Goal: Task Accomplishment & Management: Use online tool/utility

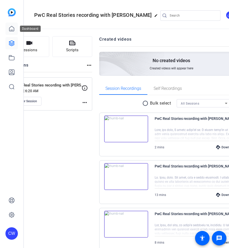
click at [9, 28] on icon at bounding box center [12, 29] width 6 height 6
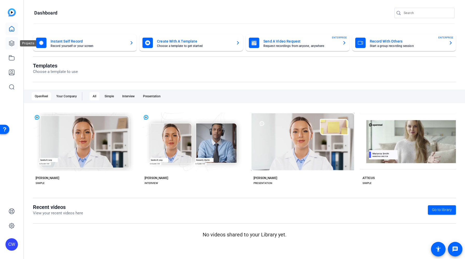
click at [13, 41] on icon at bounding box center [12, 43] width 6 height 6
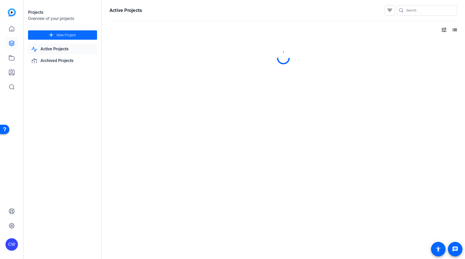
click at [69, 36] on span "New Project" at bounding box center [66, 34] width 19 height 5
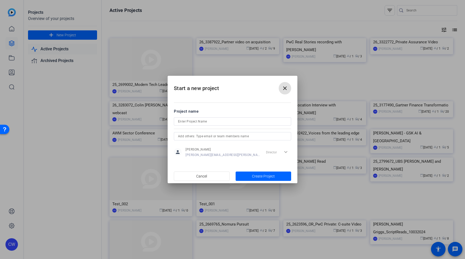
click at [196, 119] on input at bounding box center [232, 121] width 109 height 6
type input "Innovation Story"
click at [229, 179] on span "button" at bounding box center [264, 176] width 56 height 12
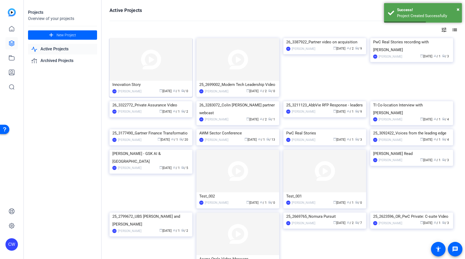
click at [150, 78] on img at bounding box center [150, 59] width 83 height 43
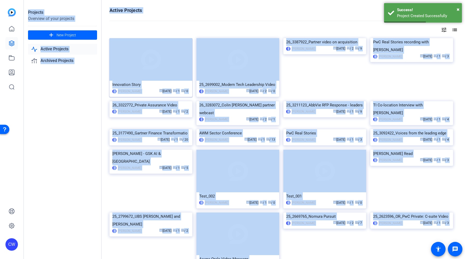
click at [150, 78] on div "Projects Overview of your projects add New Project Active Projects Archived Pro…" at bounding box center [244, 129] width 441 height 259
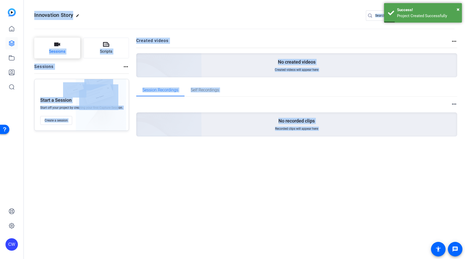
click at [65, 50] on span "Sessions" at bounding box center [57, 52] width 16 height 6
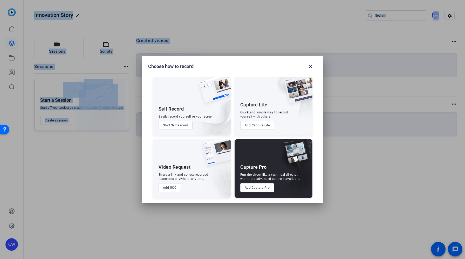
click at [229, 189] on button "Add Capture Pro" at bounding box center [257, 187] width 34 height 9
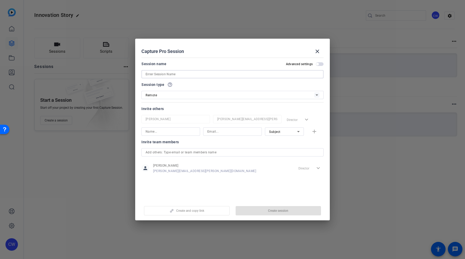
click at [170, 74] on input at bounding box center [233, 74] width 174 height 6
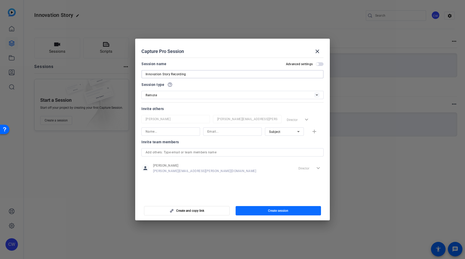
type input "Innovation Story Recording"
click at [229, 208] on span "button" at bounding box center [279, 210] width 86 height 12
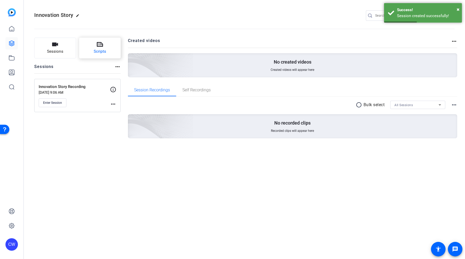
click at [101, 51] on span "Scripts" at bounding box center [100, 52] width 12 height 6
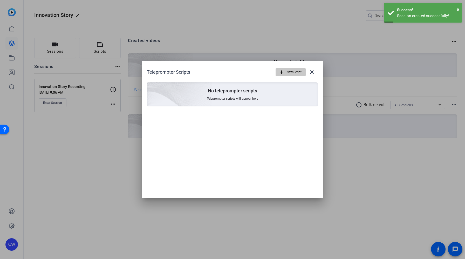
click at [229, 76] on span "New Script" at bounding box center [293, 72] width 15 height 10
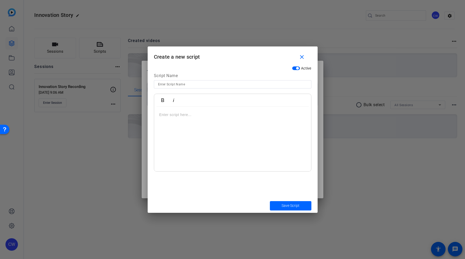
click at [170, 124] on div at bounding box center [232, 139] width 157 height 65
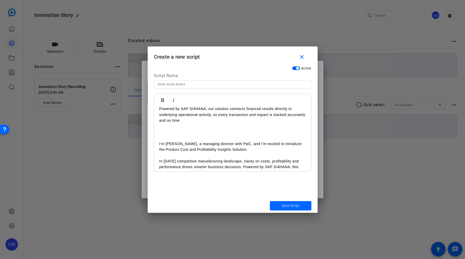
scroll to position [92, 0]
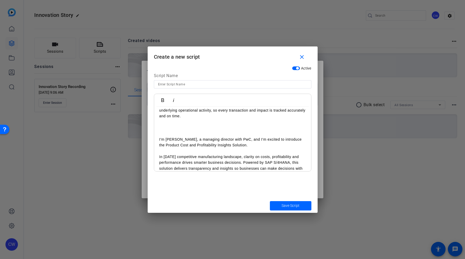
click at [211, 129] on p at bounding box center [232, 128] width 147 height 6
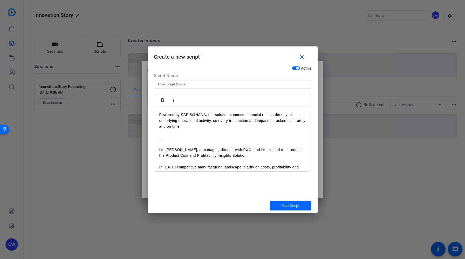
scroll to position [84, 0]
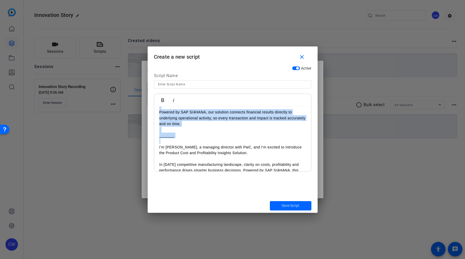
drag, startPoint x: 189, startPoint y: 141, endPoint x: 158, endPoint y: 137, distance: 31.4
click at [158, 137] on div "Script Most manufacturing companies face significant revenue loss because they …" at bounding box center [232, 231] width 157 height 417
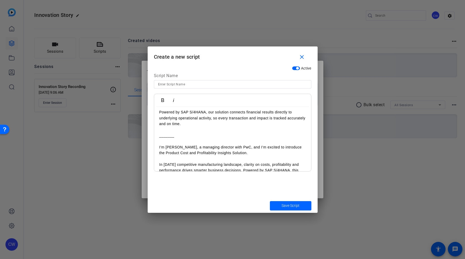
click at [183, 139] on p at bounding box center [232, 141] width 147 height 6
drag, startPoint x: 178, startPoint y: 135, endPoint x: 162, endPoint y: 135, distance: 16.6
click at [162, 135] on p "_______" at bounding box center [232, 136] width 147 height 6
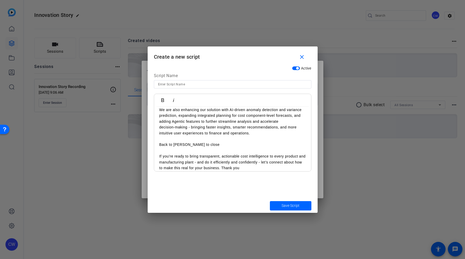
scroll to position [352, 0]
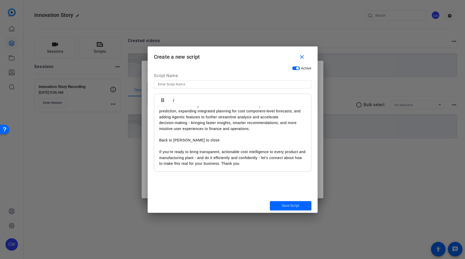
click at [208, 140] on p "Back to [PERSON_NAME] to close" at bounding box center [232, 140] width 147 height 6
click at [159, 142] on p "Back to [PERSON_NAME] to close]" at bounding box center [232, 140] width 147 height 6
click at [229, 206] on span "Save Script" at bounding box center [290, 205] width 18 height 5
click at [180, 83] on input at bounding box center [232, 84] width 149 height 6
type input "Innovation Story"
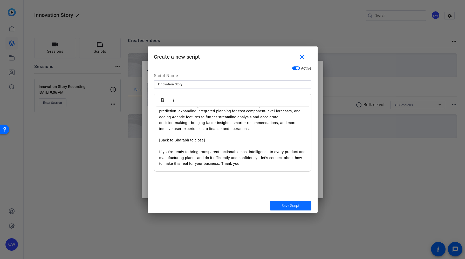
click at [229, 205] on span "Save Script" at bounding box center [290, 205] width 18 height 5
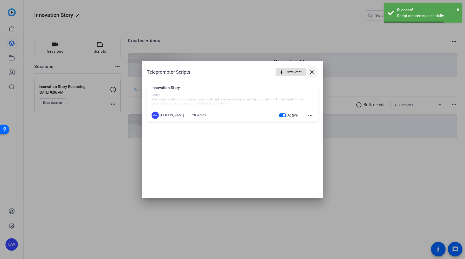
click at [229, 71] on mat-icon "close" at bounding box center [312, 72] width 6 height 6
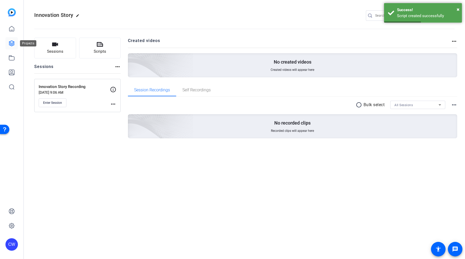
click at [10, 42] on icon at bounding box center [11, 43] width 5 height 5
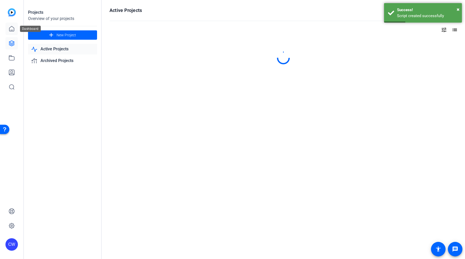
click at [10, 29] on icon at bounding box center [12, 29] width 6 height 6
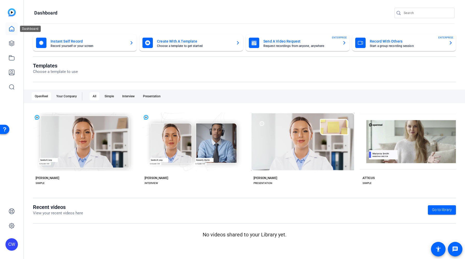
click at [14, 28] on icon at bounding box center [12, 29] width 6 height 6
click at [11, 29] on icon at bounding box center [12, 29] width 6 height 6
click at [14, 45] on icon at bounding box center [12, 43] width 6 height 6
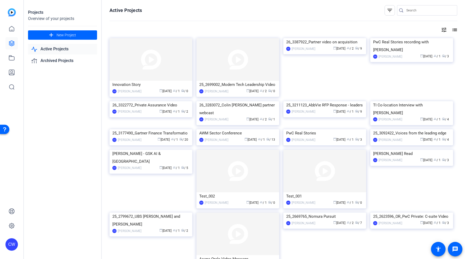
click at [157, 77] on img at bounding box center [150, 59] width 83 height 43
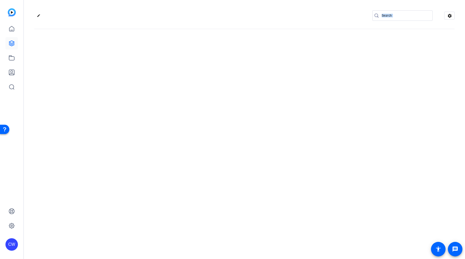
click at [157, 77] on div "edit settings" at bounding box center [244, 129] width 441 height 259
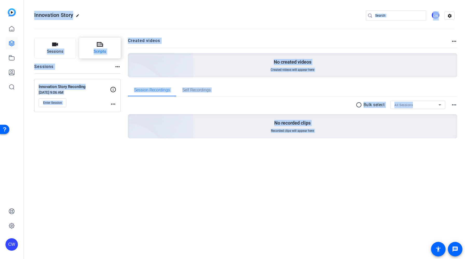
click at [101, 52] on span "Scripts" at bounding box center [100, 52] width 12 height 6
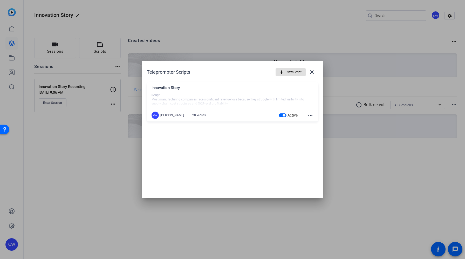
click at [229, 91] on div "Innovation Story" at bounding box center [232, 89] width 162 height 9
click at [229, 116] on mat-icon "more_horiz" at bounding box center [310, 115] width 6 height 6
click at [229, 122] on span "Edit" at bounding box center [321, 123] width 21 height 6
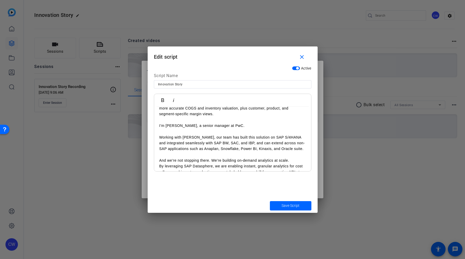
scroll to position [260, 0]
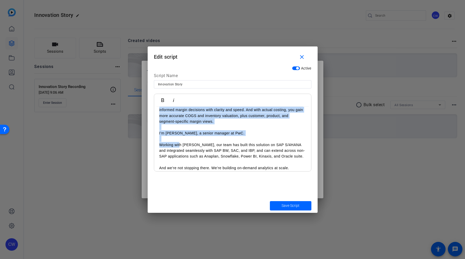
drag, startPoint x: 158, startPoint y: 132, endPoint x: 179, endPoint y: 145, distance: 24.8
click at [179, 145] on div "Script Most manufacturing companies face significant revenue loss because they …" at bounding box center [232, 54] width 157 height 417
click at [193, 140] on p at bounding box center [232, 139] width 147 height 6
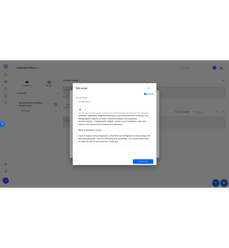
scroll to position [352, 0]
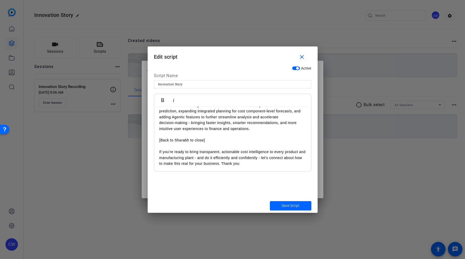
drag, startPoint x: 159, startPoint y: 132, endPoint x: 257, endPoint y: 128, distance: 97.4
click at [229, 128] on td "I’m [PERSON_NAME], a senior manager at PwC. Working with [PERSON_NAME], our tea…" at bounding box center [232, 88] width 147 height 99
copy td "I’m [PERSON_NAME], a senior manager at PwC. Working with [PERSON_NAME], our tea…"
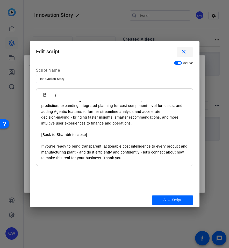
click at [185, 52] on mat-icon "close" at bounding box center [184, 52] width 6 height 6
